Goal: Task Accomplishment & Management: Manage account settings

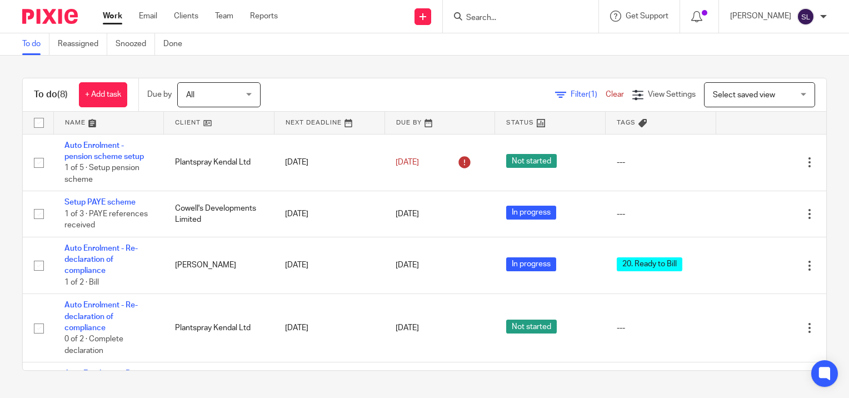
click at [538, 20] on input "Search" at bounding box center [515, 18] width 100 height 10
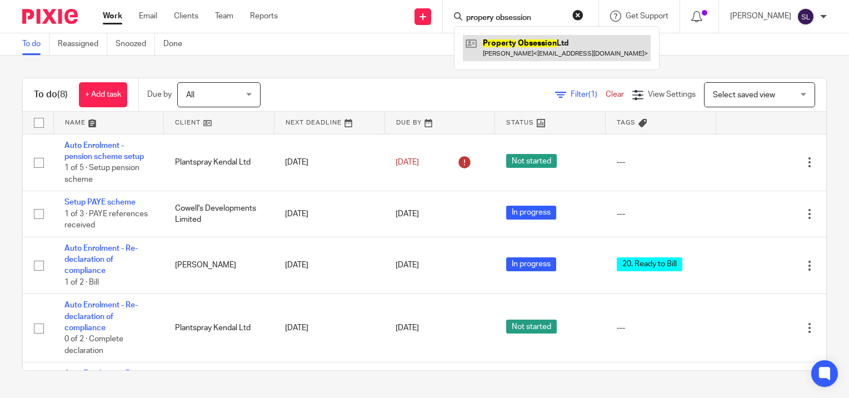
type input "propery obsession"
click at [542, 44] on link at bounding box center [557, 48] width 188 height 26
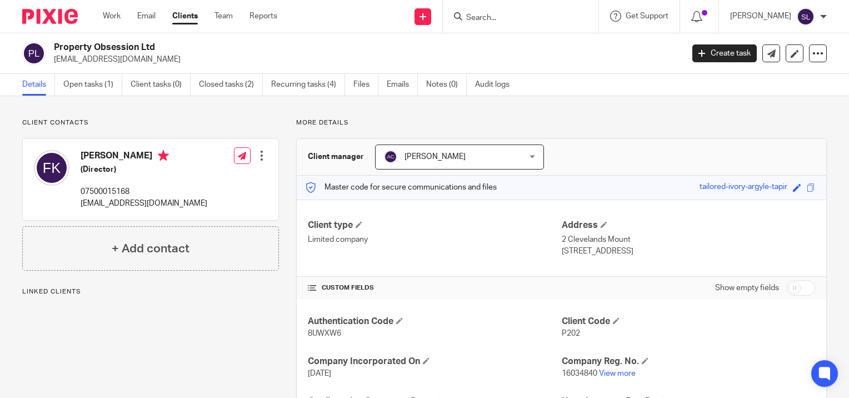
click at [796, 287] on input "checkbox" at bounding box center [801, 288] width 28 height 16
checkbox input "true"
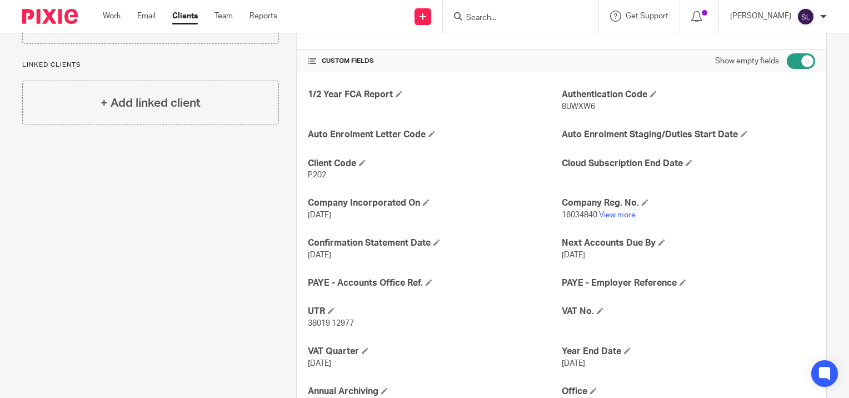
scroll to position [231, 0]
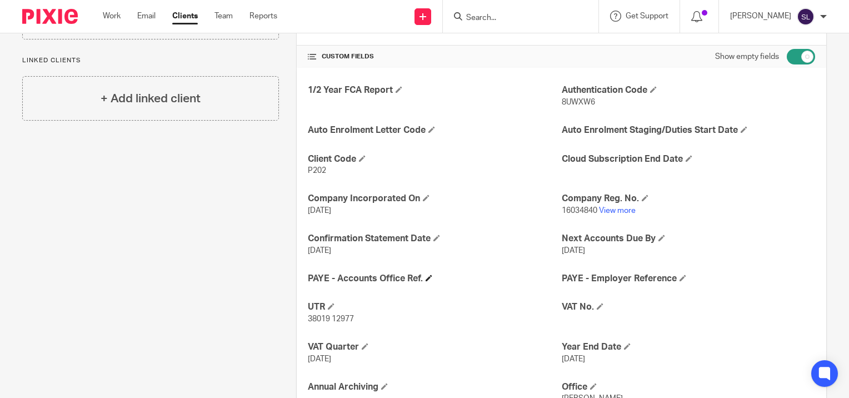
click at [422, 276] on h4 "PAYE - Accounts Office Ref." at bounding box center [434, 279] width 253 height 12
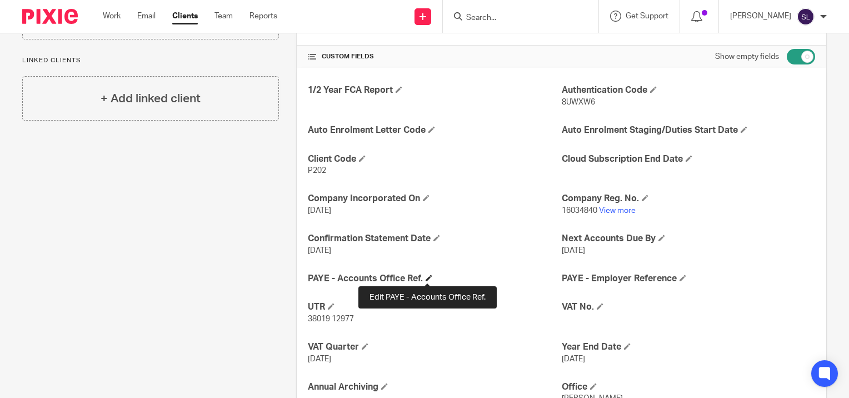
click at [426, 276] on span at bounding box center [429, 277] width 7 height 7
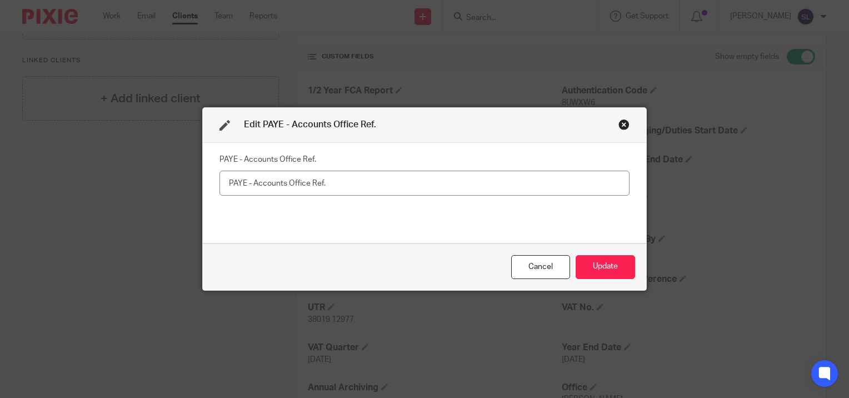
click at [227, 166] on fieldset "PAYE - Accounts Office Ref." at bounding box center [424, 173] width 410 height 44
click at [219, 187] on input "text" at bounding box center [424, 183] width 410 height 25
type input "120PE03471723"
click at [633, 273] on div "Cancel Update" at bounding box center [424, 266] width 443 height 47
click at [620, 269] on button "Update" at bounding box center [605, 267] width 59 height 24
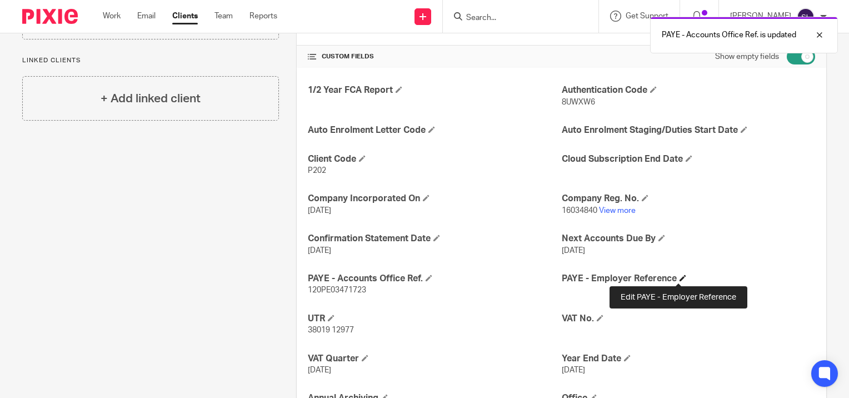
click at [679, 277] on span at bounding box center [682, 277] width 7 height 7
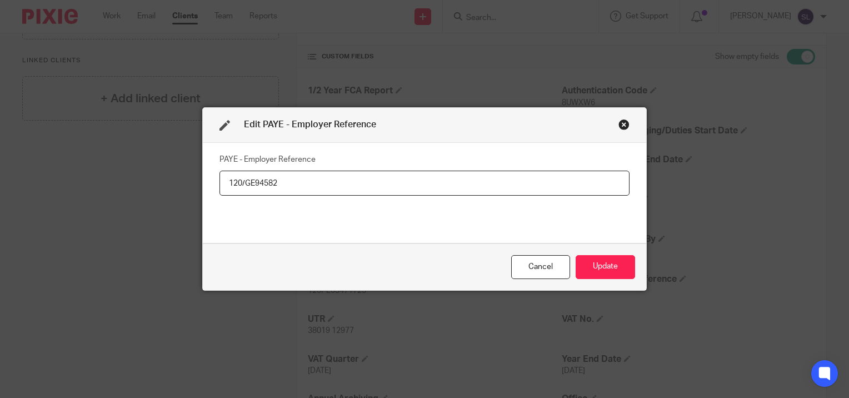
type input "120/GE94582"
click at [607, 267] on button "Update" at bounding box center [605, 267] width 59 height 24
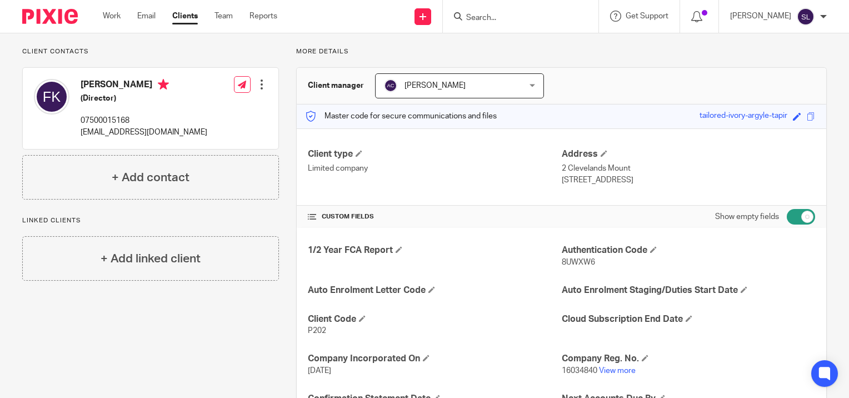
scroll to position [81, 0]
